Goal: Check status: Check status

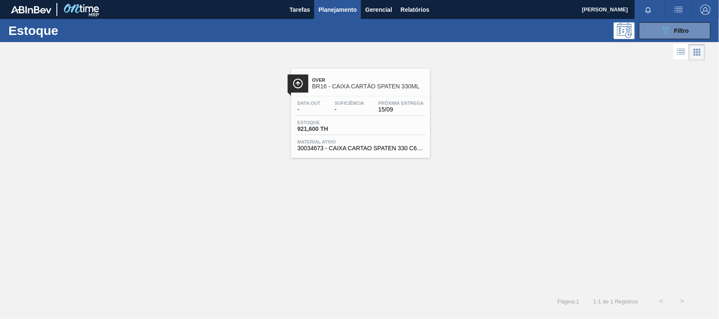
click at [645, 40] on div "Estoque 089F7B8B-B2A5-4AFE-B5C0-19BA573D28AC Filtro" at bounding box center [359, 30] width 719 height 23
click at [658, 34] on button "089F7B8B-B2A5-4AFE-B5C0-19BA573D28AC Filtro" at bounding box center [675, 30] width 72 height 17
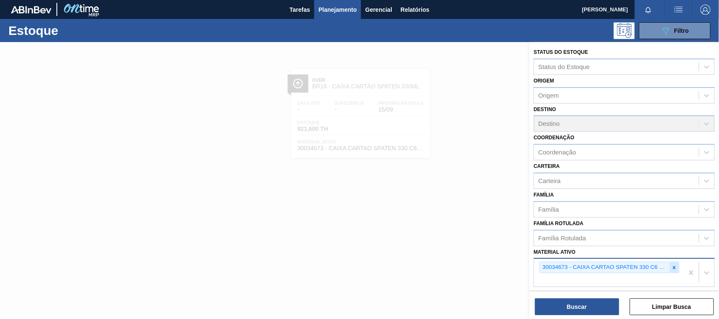
click at [673, 265] on icon at bounding box center [675, 268] width 6 height 6
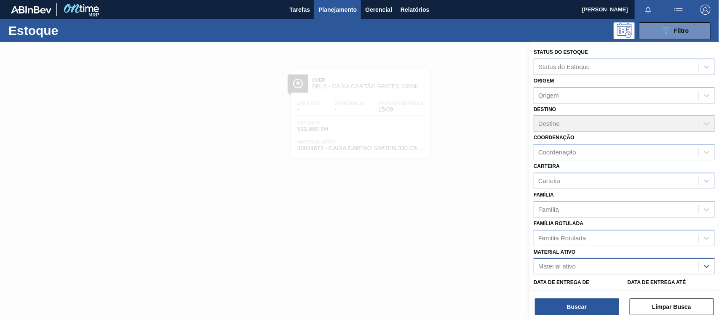
paste ativo "30012506"
type ativo "30012506"
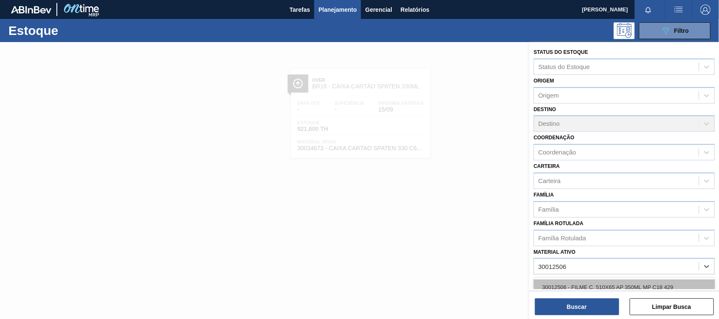
click at [602, 287] on div "30012506 - FILME C. 510X65 AP 350ML MP C18 429" at bounding box center [624, 288] width 181 height 16
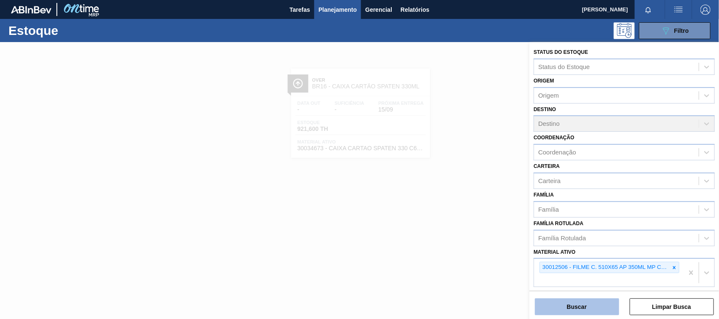
click at [592, 308] on button "Buscar" at bounding box center [577, 307] width 84 height 17
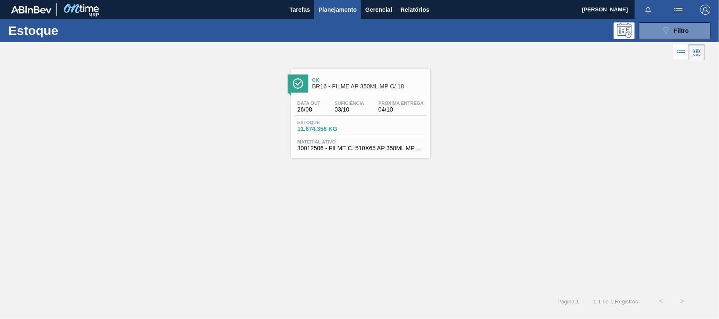
click at [355, 127] on span "11.674,358 KG" at bounding box center [326, 129] width 59 height 6
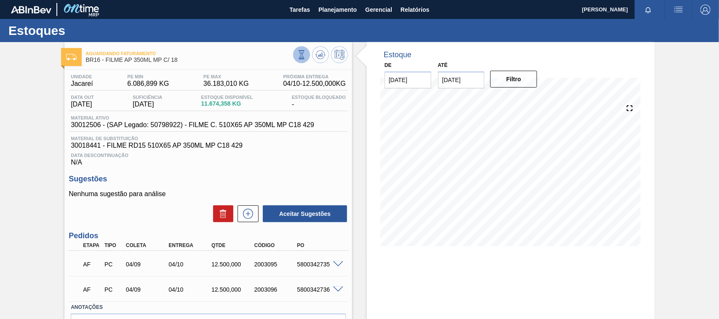
click at [300, 51] on icon at bounding box center [302, 55] width 5 height 8
